Goal: Book appointment/travel/reservation

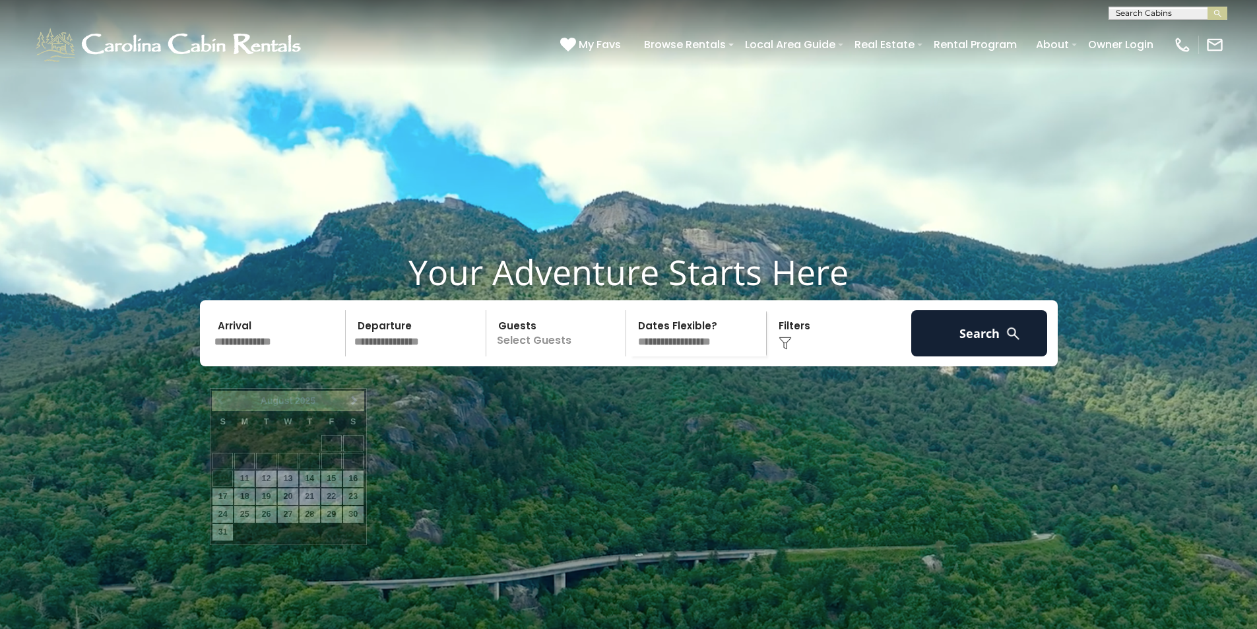
click at [242, 356] on input "text" at bounding box center [278, 333] width 137 height 46
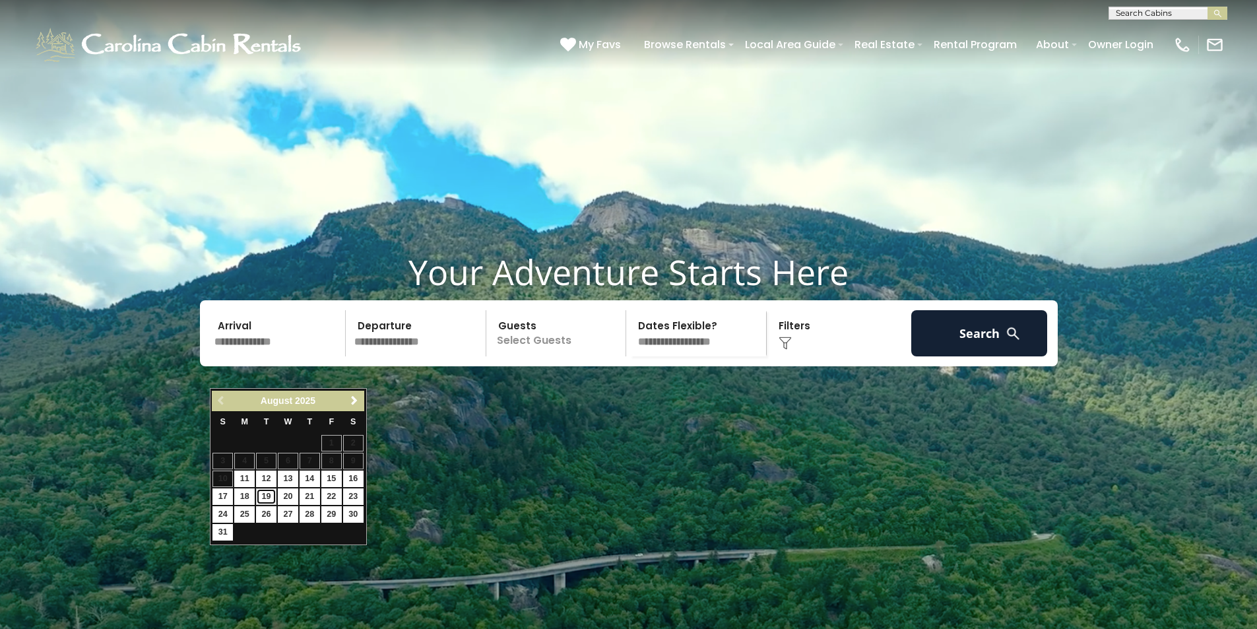
click at [268, 496] on link "19" at bounding box center [266, 496] width 20 height 16
type input "*******"
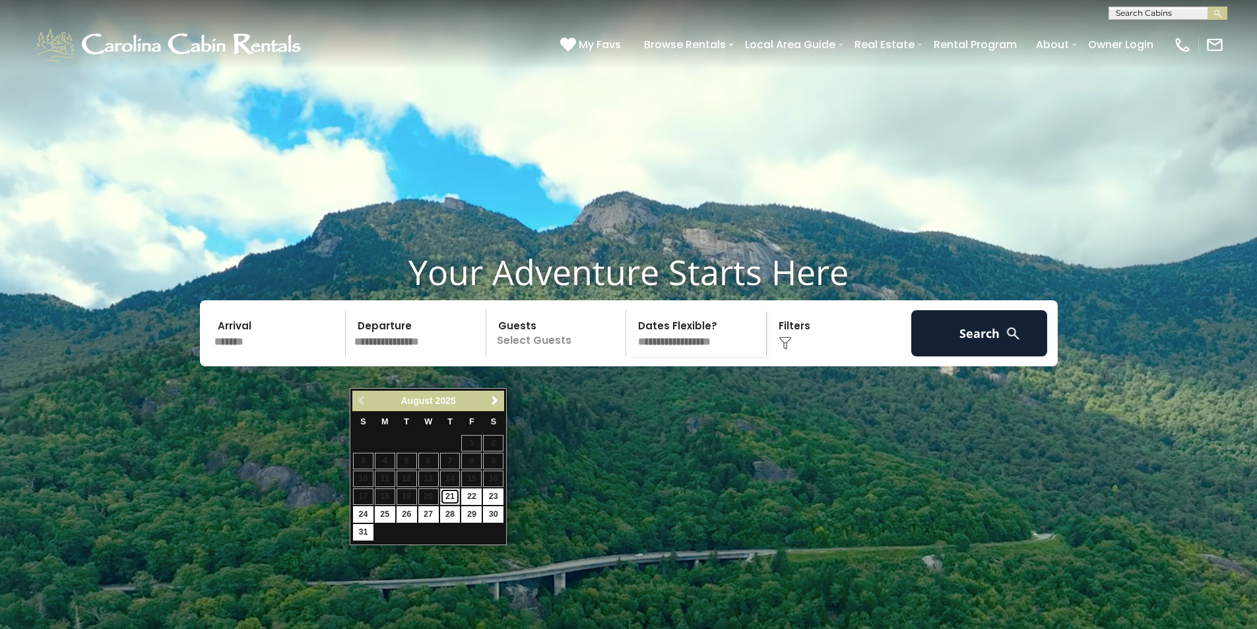
click at [447, 497] on link "21" at bounding box center [450, 496] width 20 height 16
type input "*******"
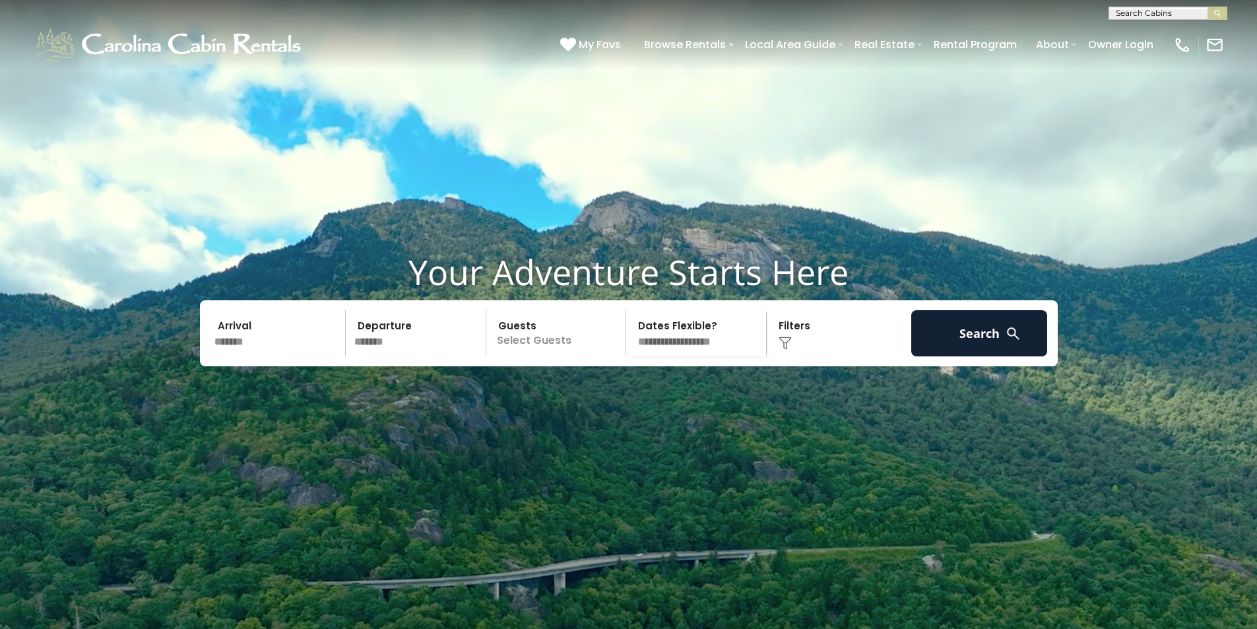
click at [538, 356] on p "Select Guests" at bounding box center [558, 333] width 136 height 46
click at [622, 394] on span "+" at bounding box center [621, 387] width 5 height 13
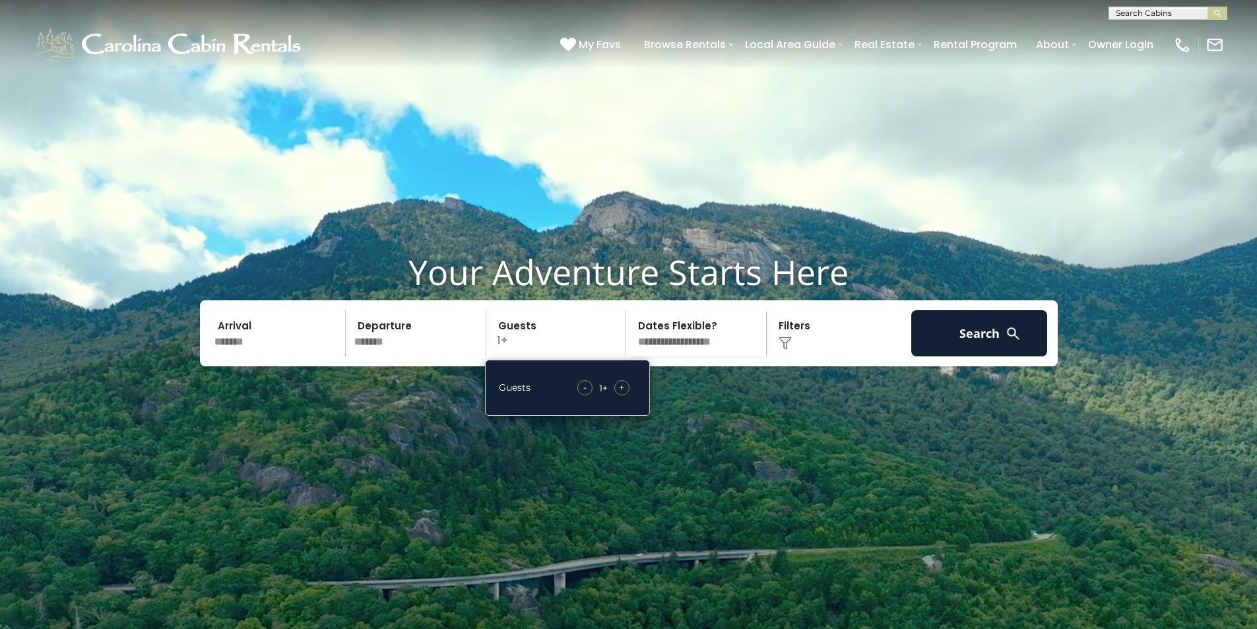
click at [623, 394] on span "+" at bounding box center [621, 387] width 5 height 13
click at [955, 356] on button "Search" at bounding box center [979, 333] width 137 height 46
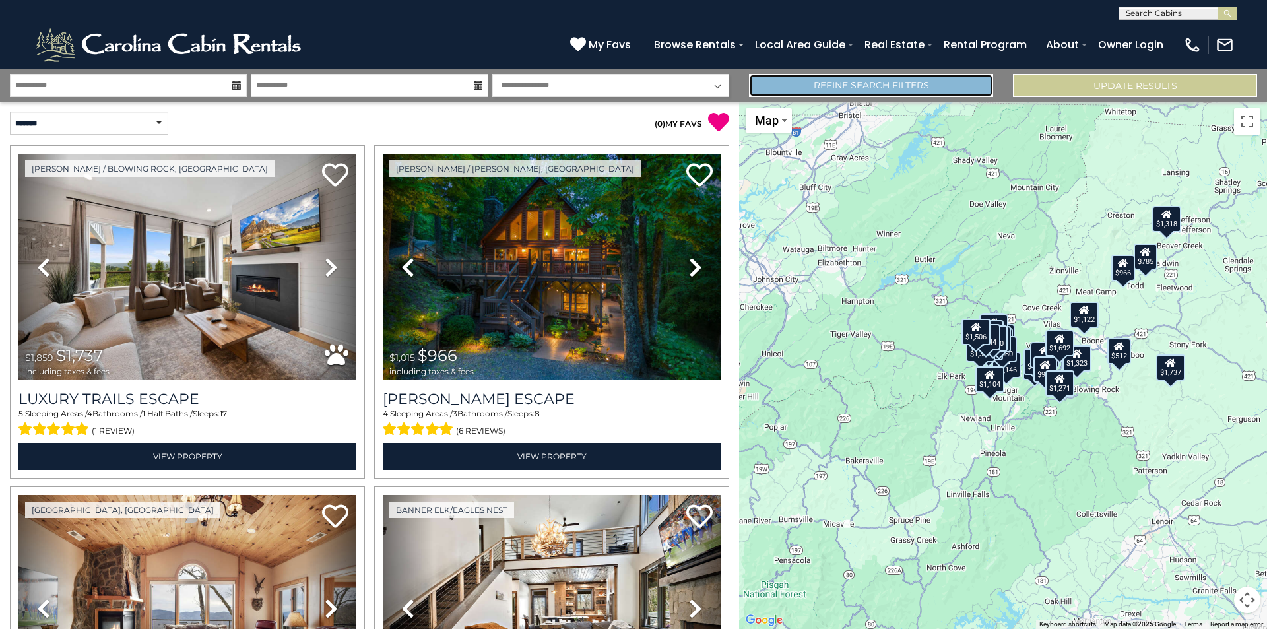
click at [884, 90] on link "Refine Search Filters" at bounding box center [871, 85] width 244 height 23
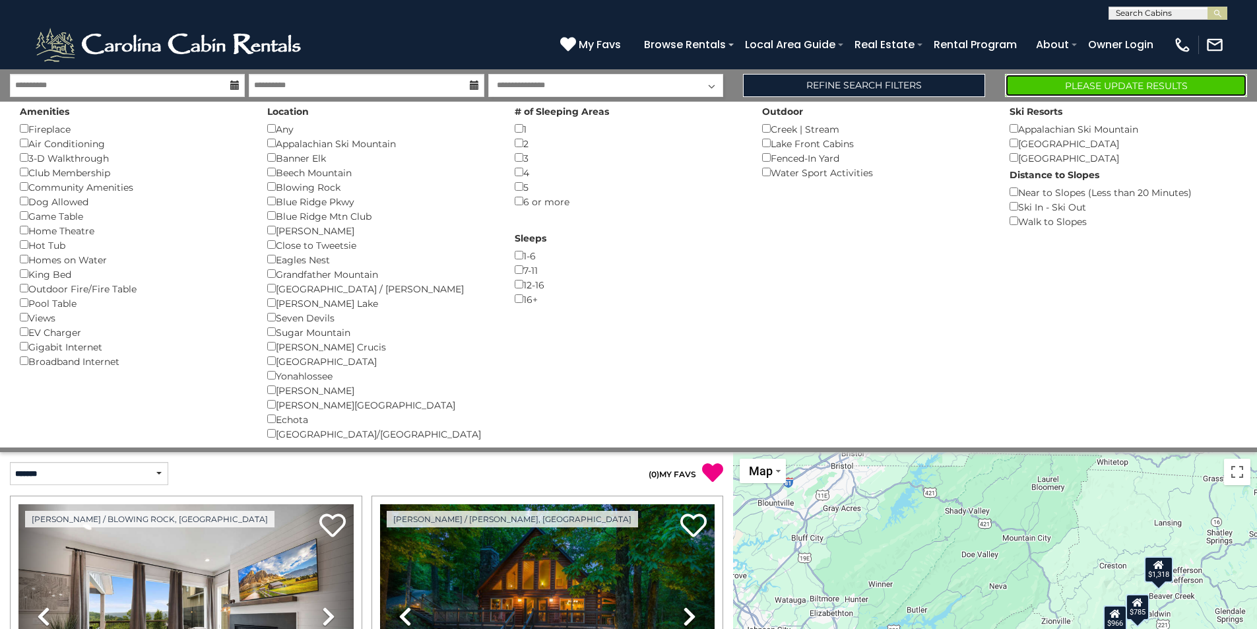
click at [1102, 89] on button "Please Update Results" at bounding box center [1126, 85] width 242 height 23
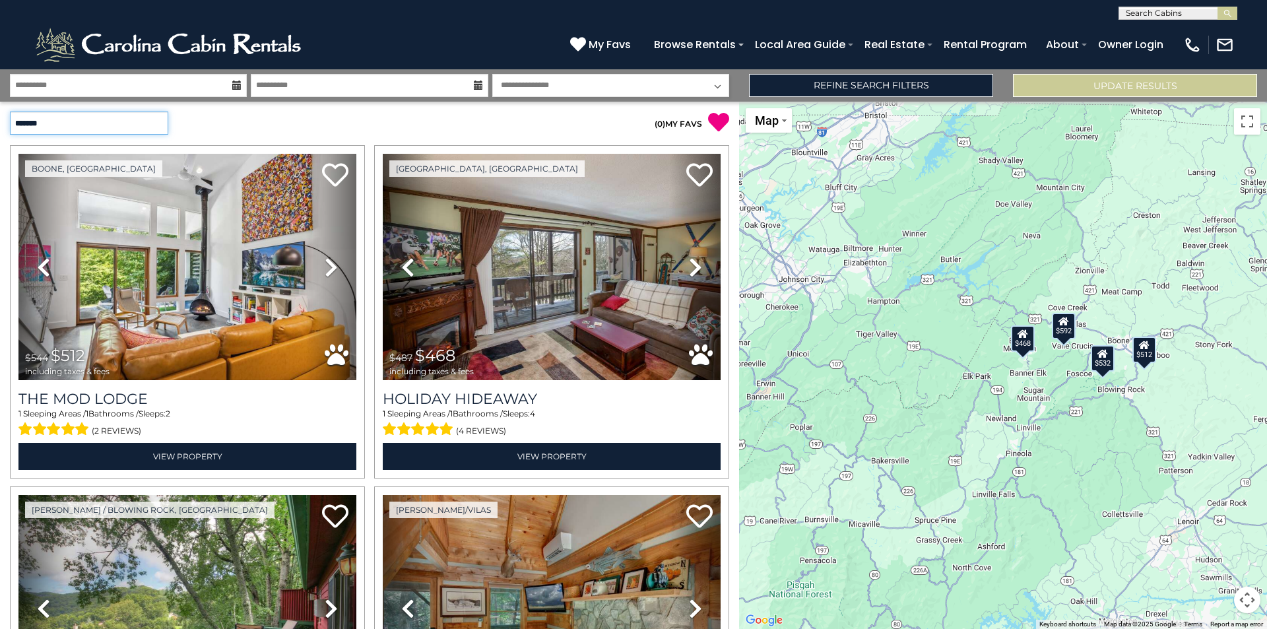
click at [158, 121] on select "**********" at bounding box center [89, 122] width 158 height 23
select select "*********"
click at [10, 111] on select "**********" at bounding box center [89, 122] width 158 height 23
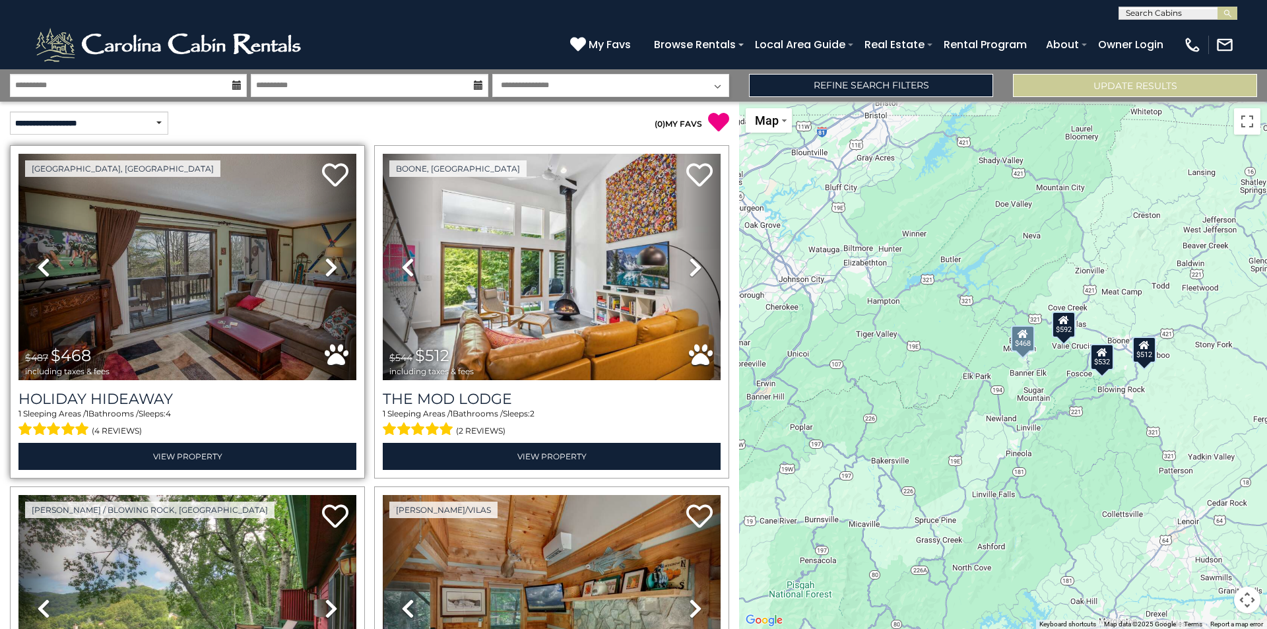
click at [330, 270] on icon at bounding box center [331, 267] width 13 height 21
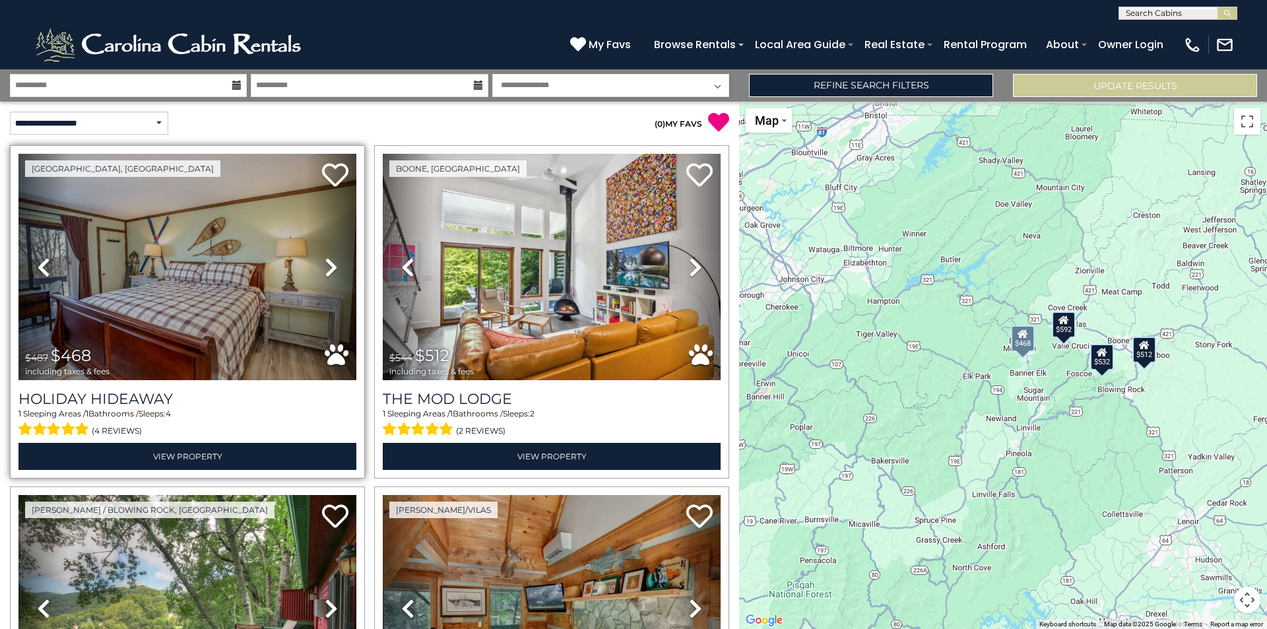
click at [330, 270] on icon at bounding box center [331, 267] width 13 height 21
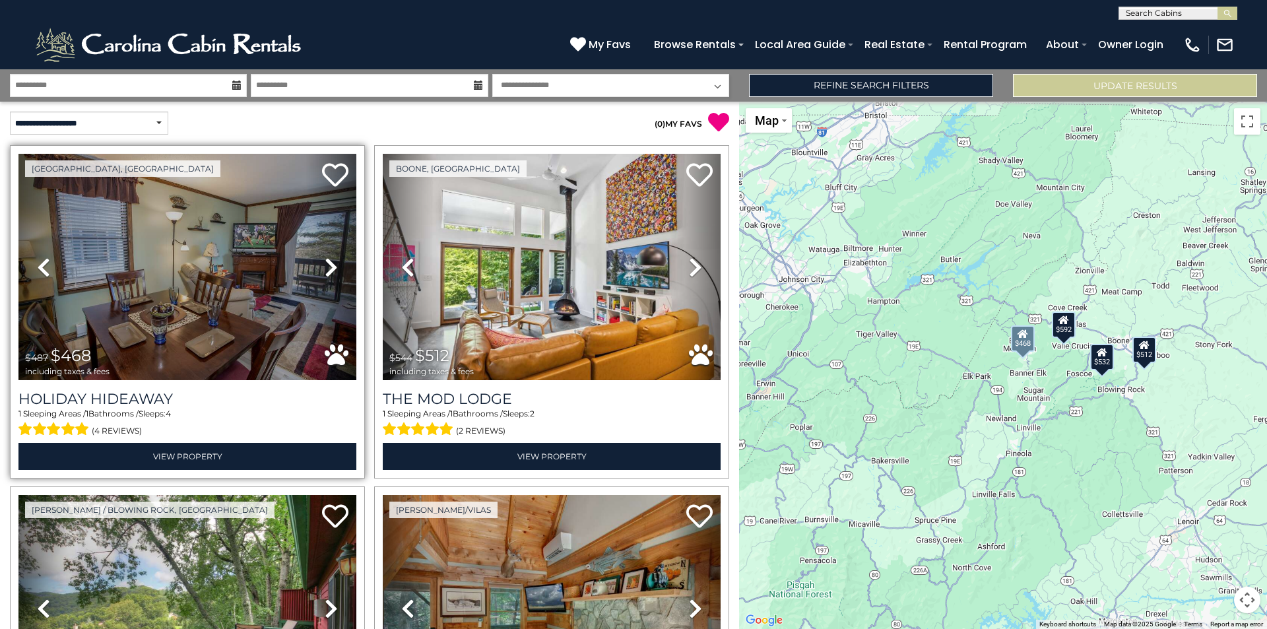
click at [330, 270] on icon at bounding box center [331, 267] width 13 height 21
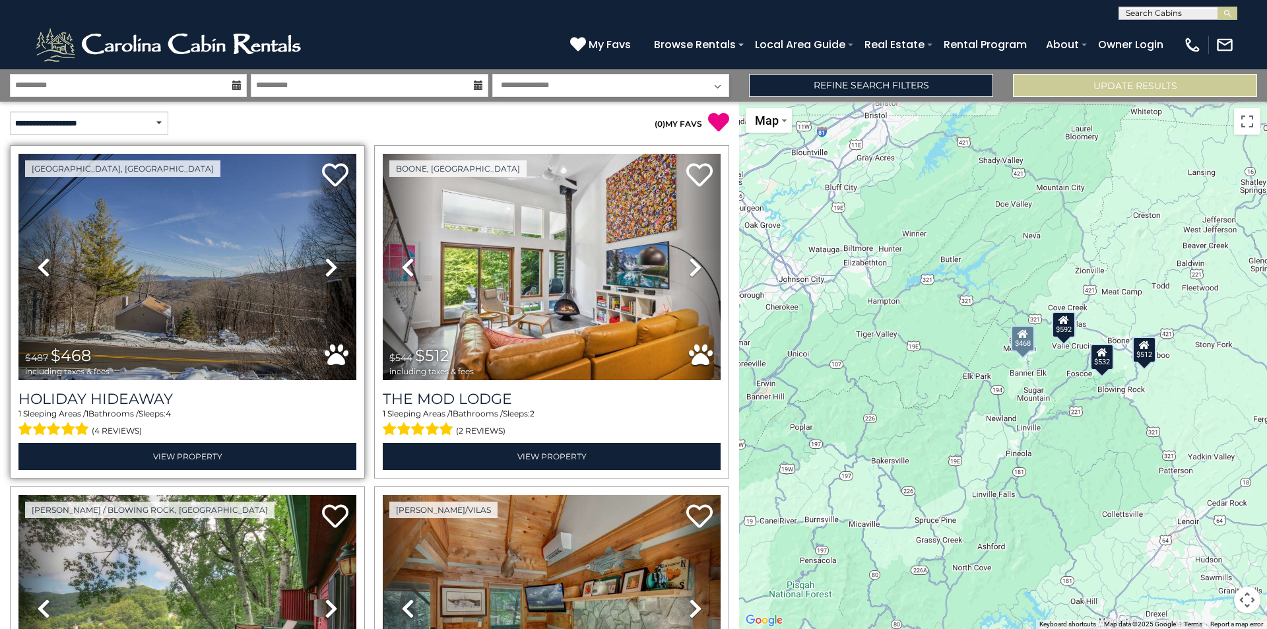
click at [328, 269] on icon at bounding box center [331, 267] width 13 height 21
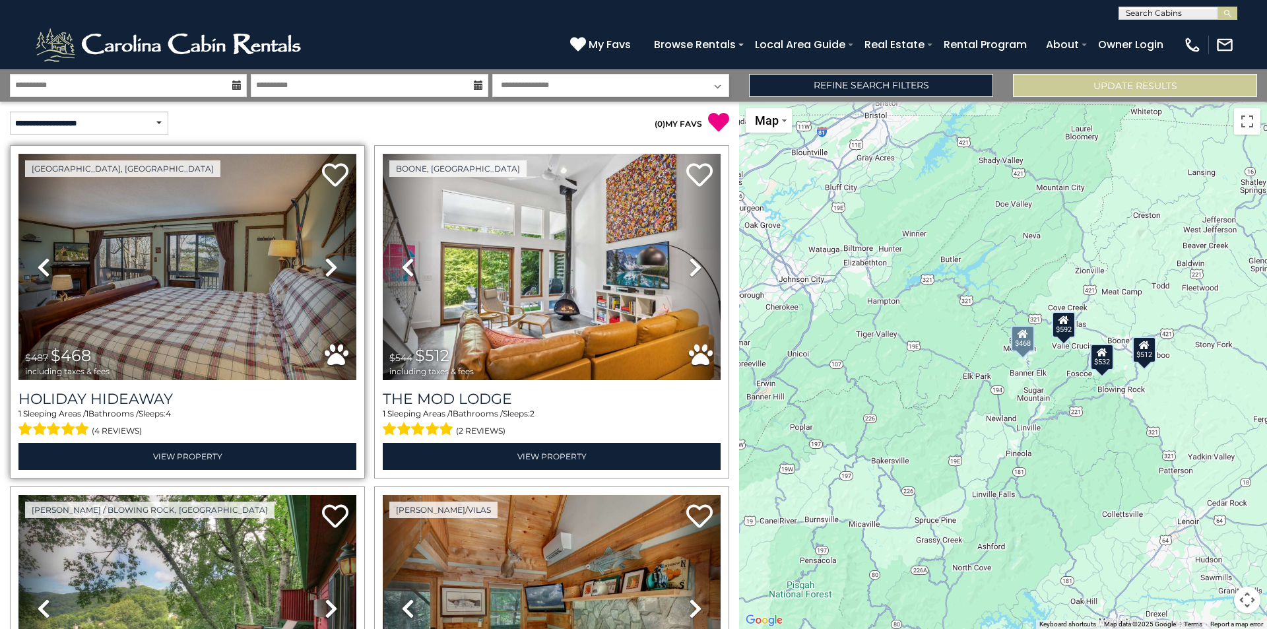
click at [328, 269] on icon at bounding box center [331, 267] width 13 height 21
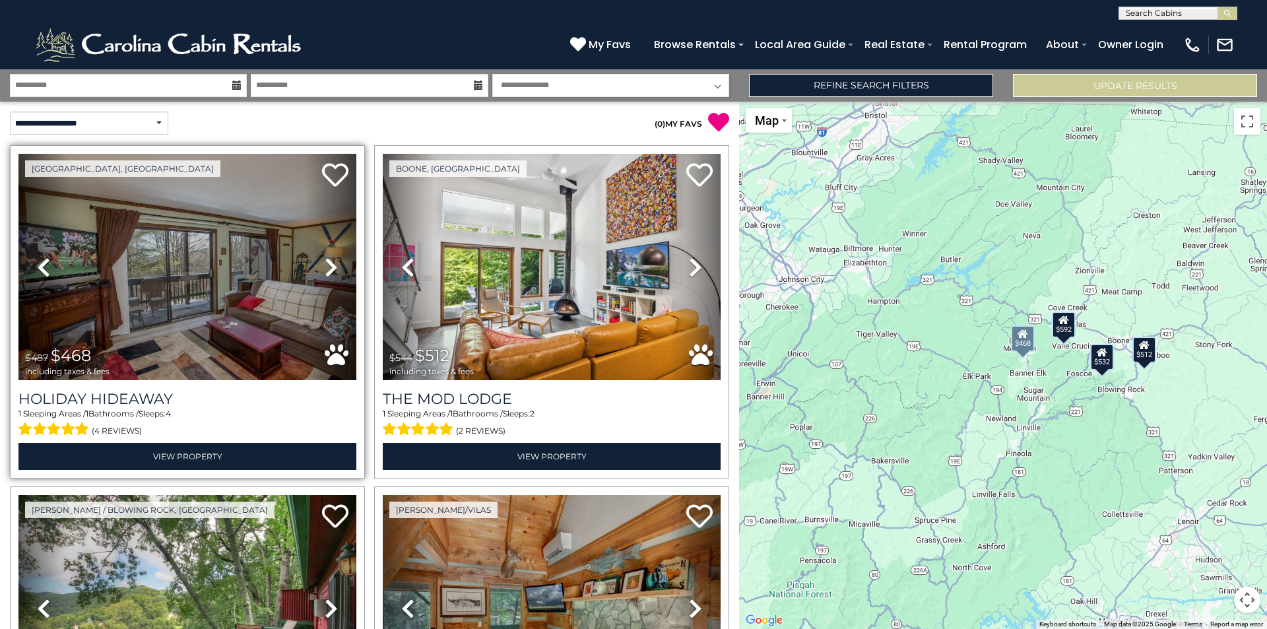
click at [328, 269] on icon at bounding box center [331, 267] width 13 height 21
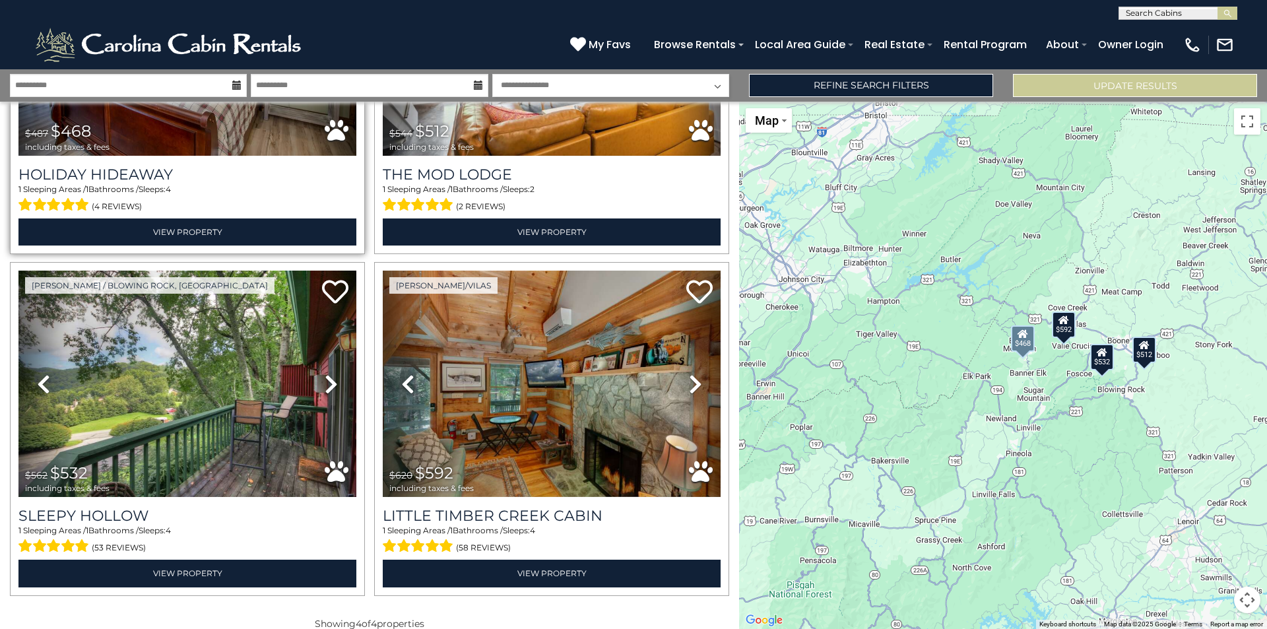
scroll to position [241, 0]
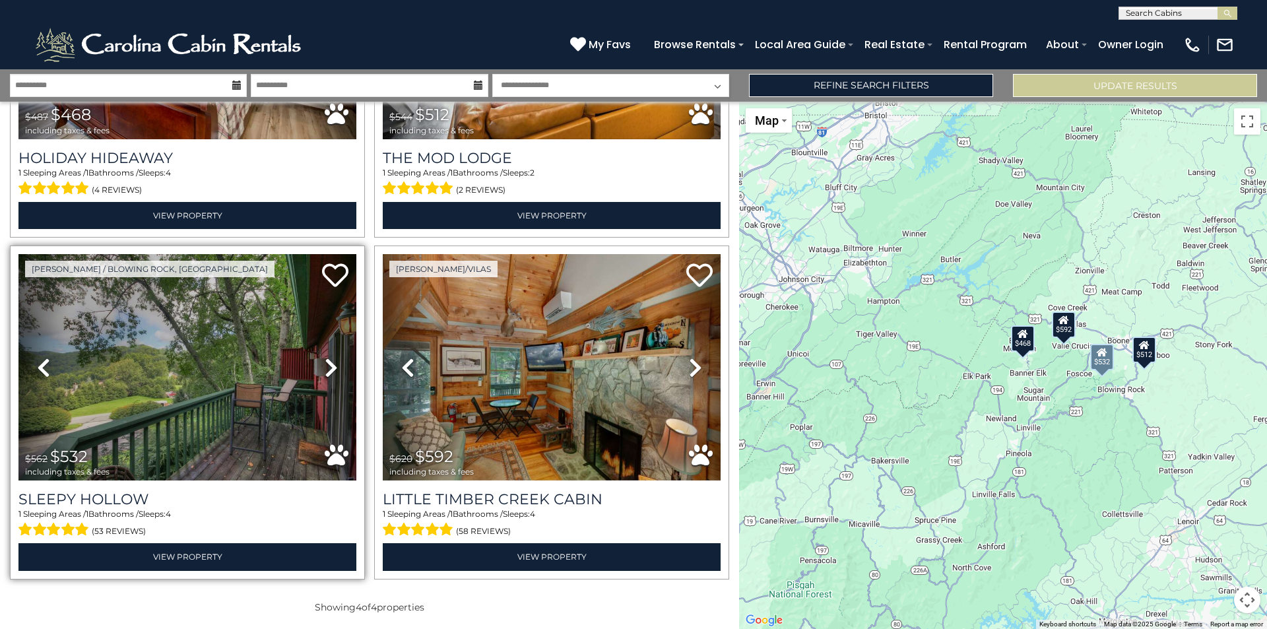
click at [328, 366] on icon at bounding box center [331, 367] width 13 height 21
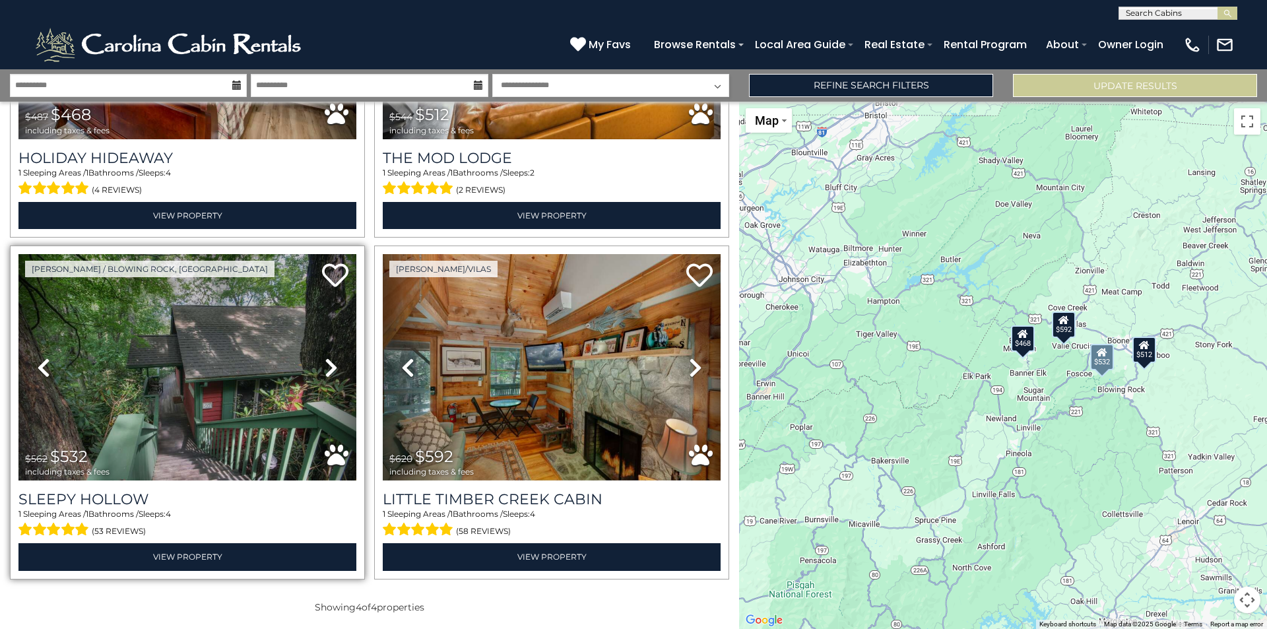
click at [328, 366] on icon at bounding box center [331, 367] width 13 height 21
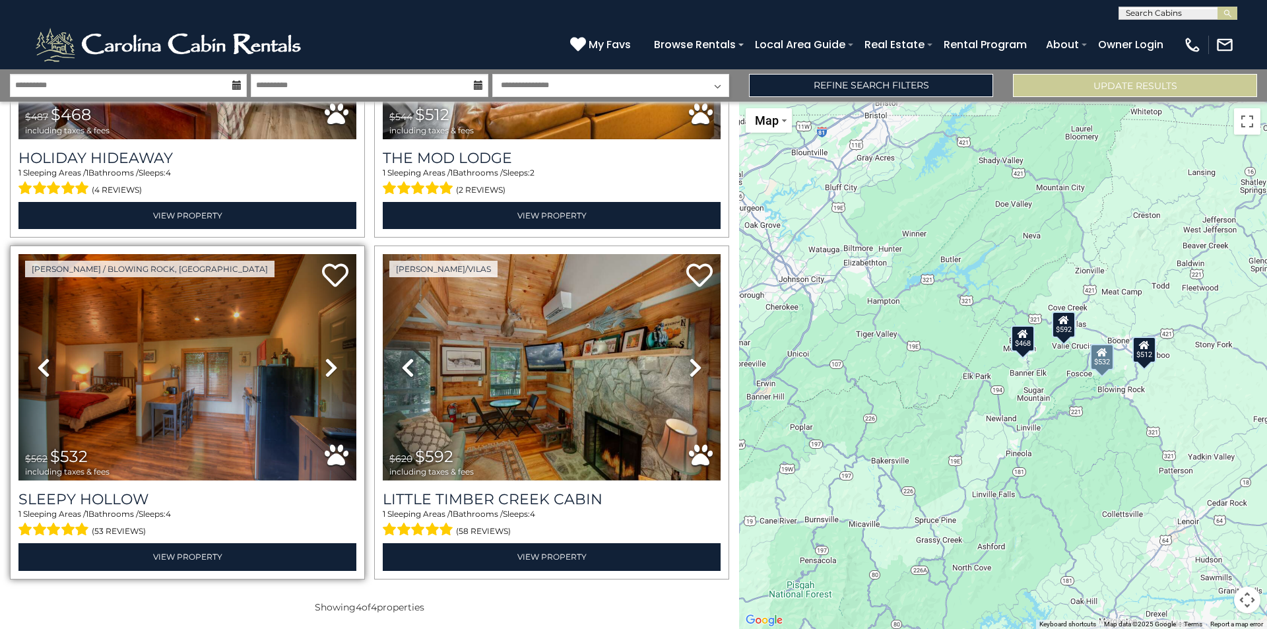
click at [328, 366] on icon at bounding box center [331, 367] width 13 height 21
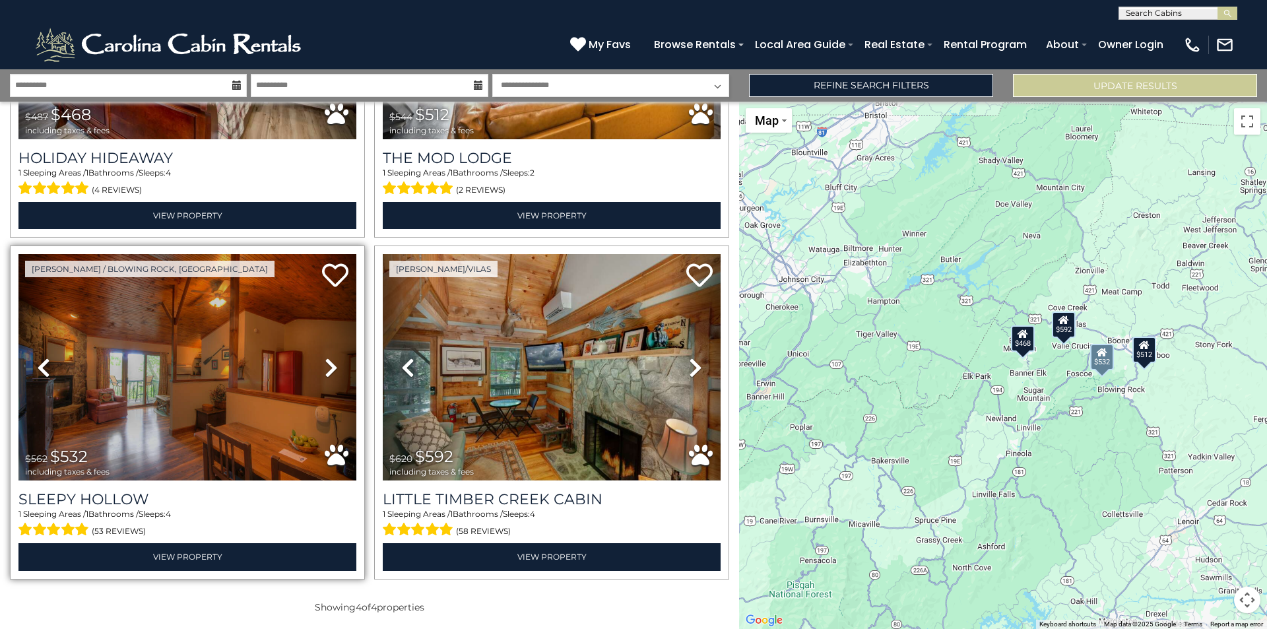
click at [328, 366] on icon at bounding box center [331, 367] width 13 height 21
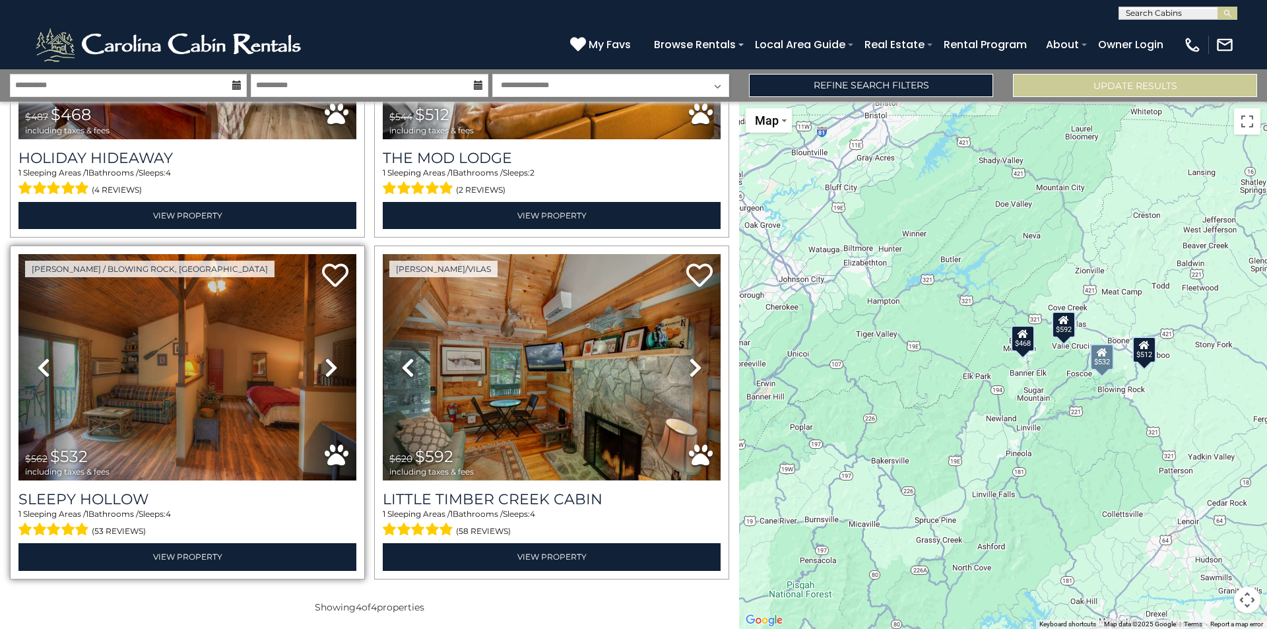
click at [328, 366] on icon at bounding box center [331, 367] width 13 height 21
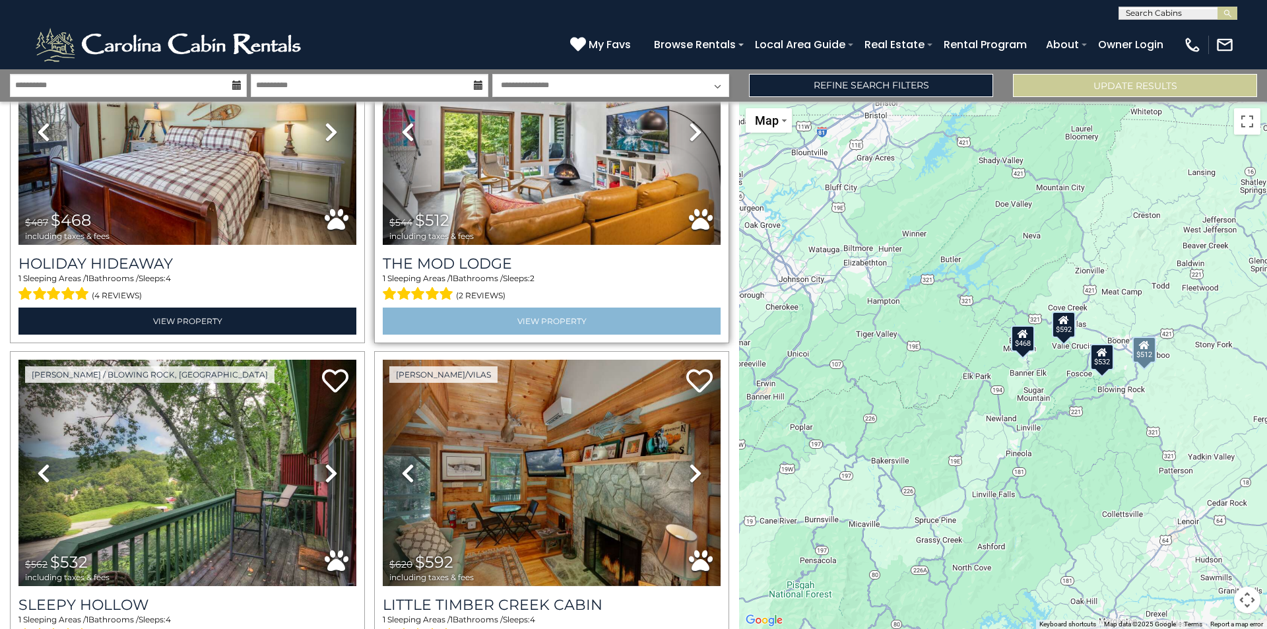
scroll to position [0, 0]
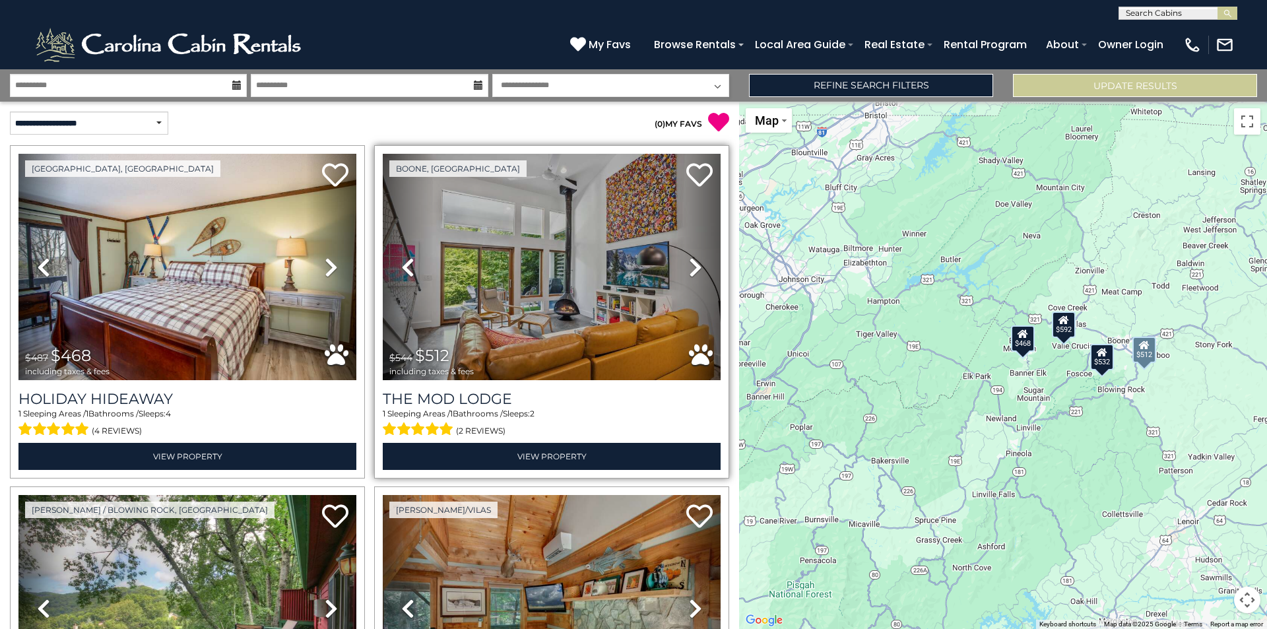
click at [689, 263] on icon at bounding box center [695, 267] width 13 height 21
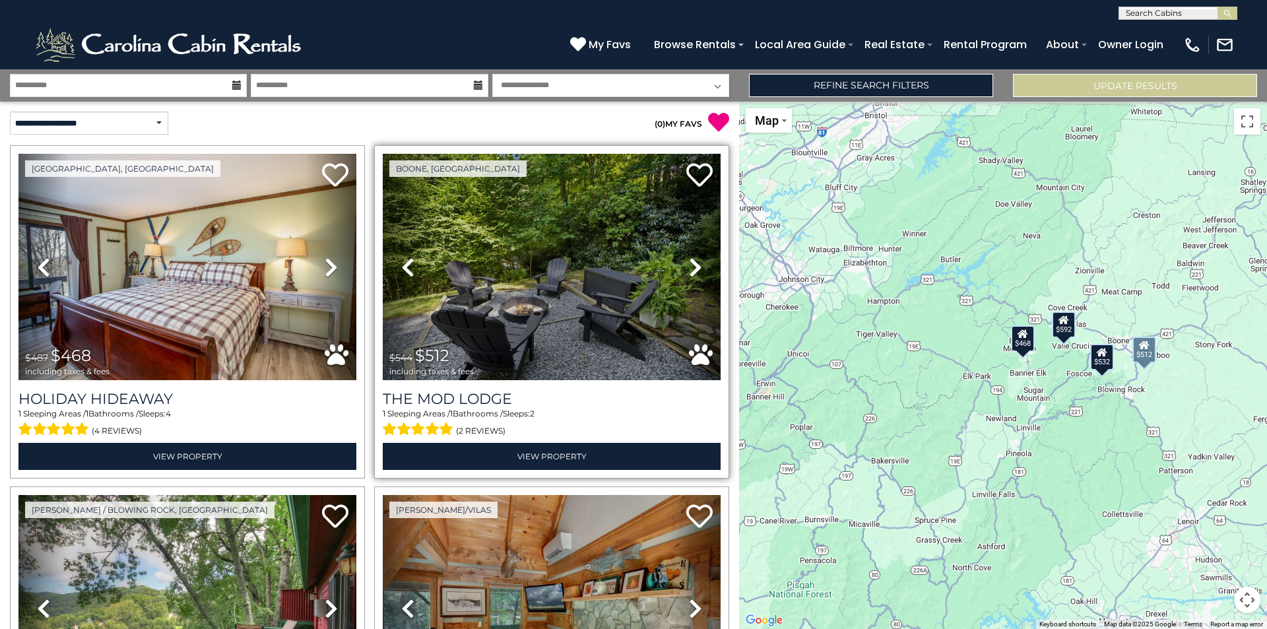
click at [689, 263] on icon at bounding box center [695, 267] width 13 height 21
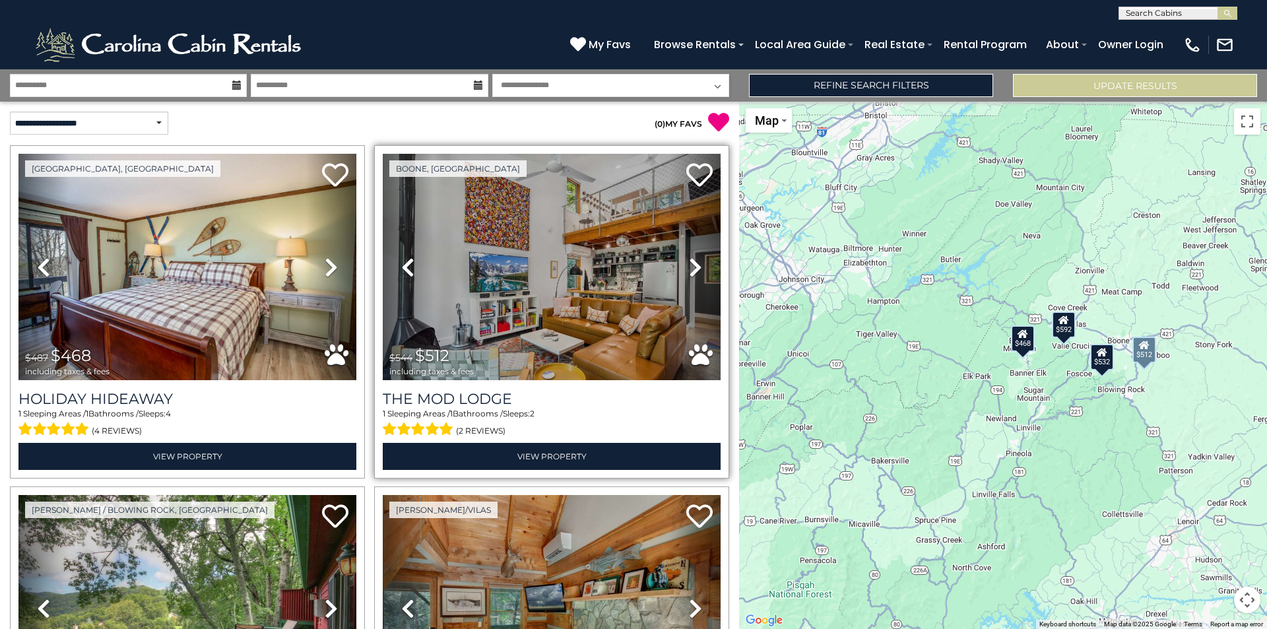
click at [689, 263] on icon at bounding box center [695, 267] width 13 height 21
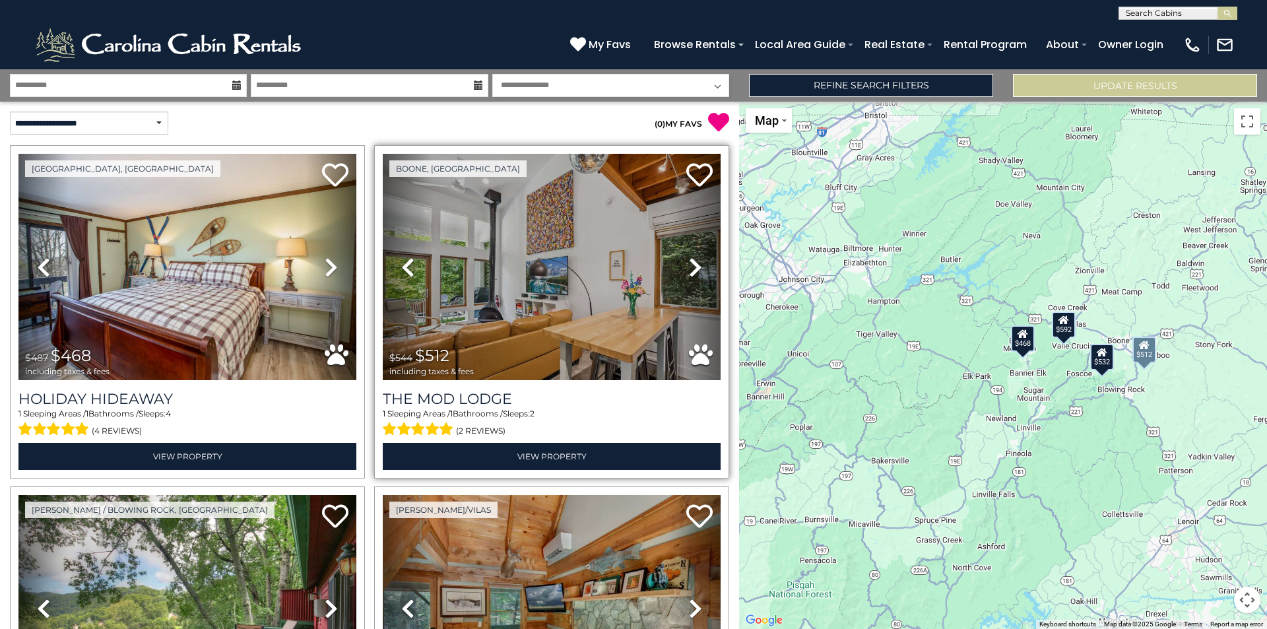
click at [689, 263] on icon at bounding box center [695, 267] width 13 height 21
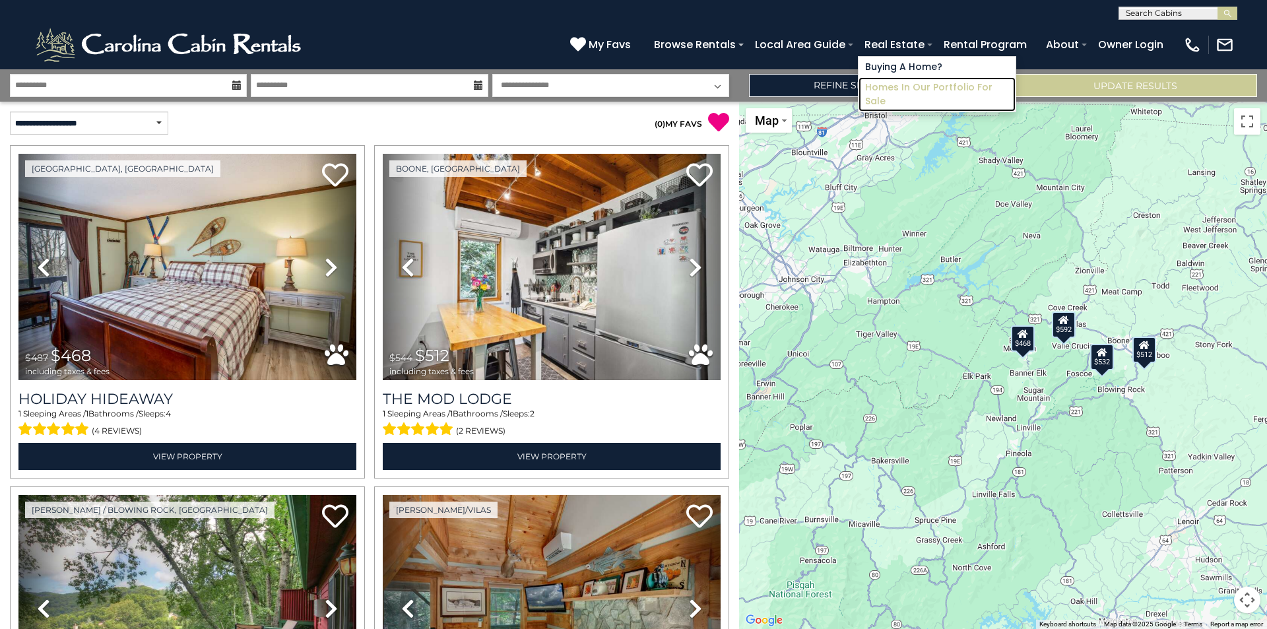
click at [947, 88] on link "Homes in Our Portfolio For Sale" at bounding box center [936, 94] width 157 height 34
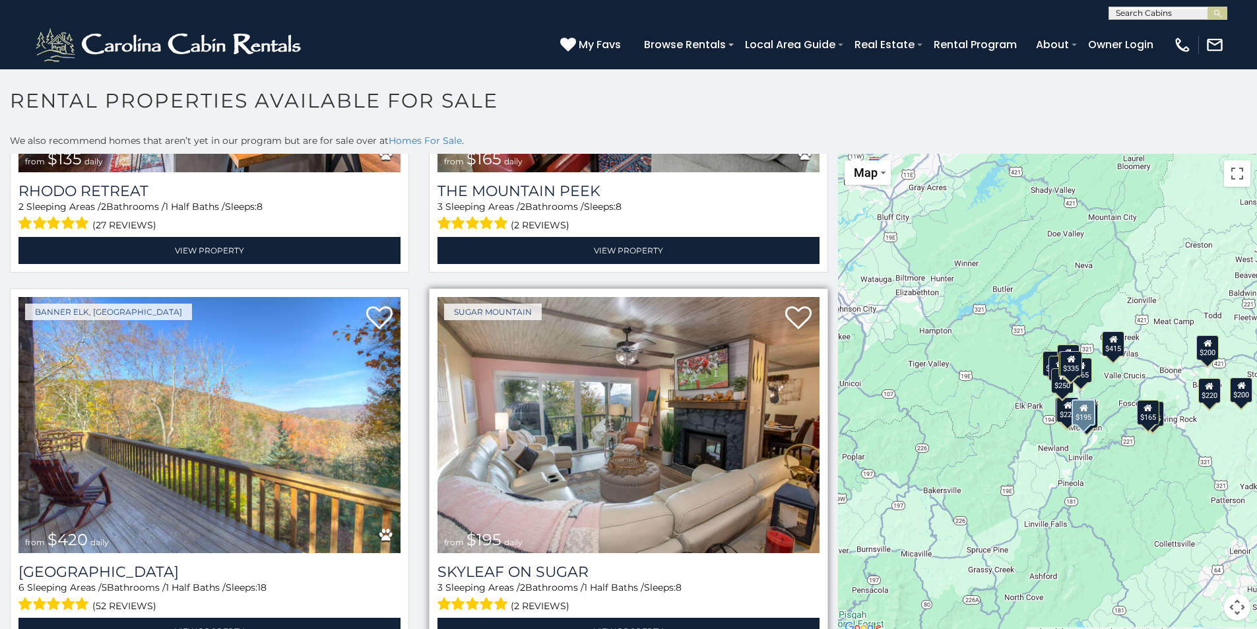
scroll to position [7, 0]
